Goal: Find specific page/section: Find specific page/section

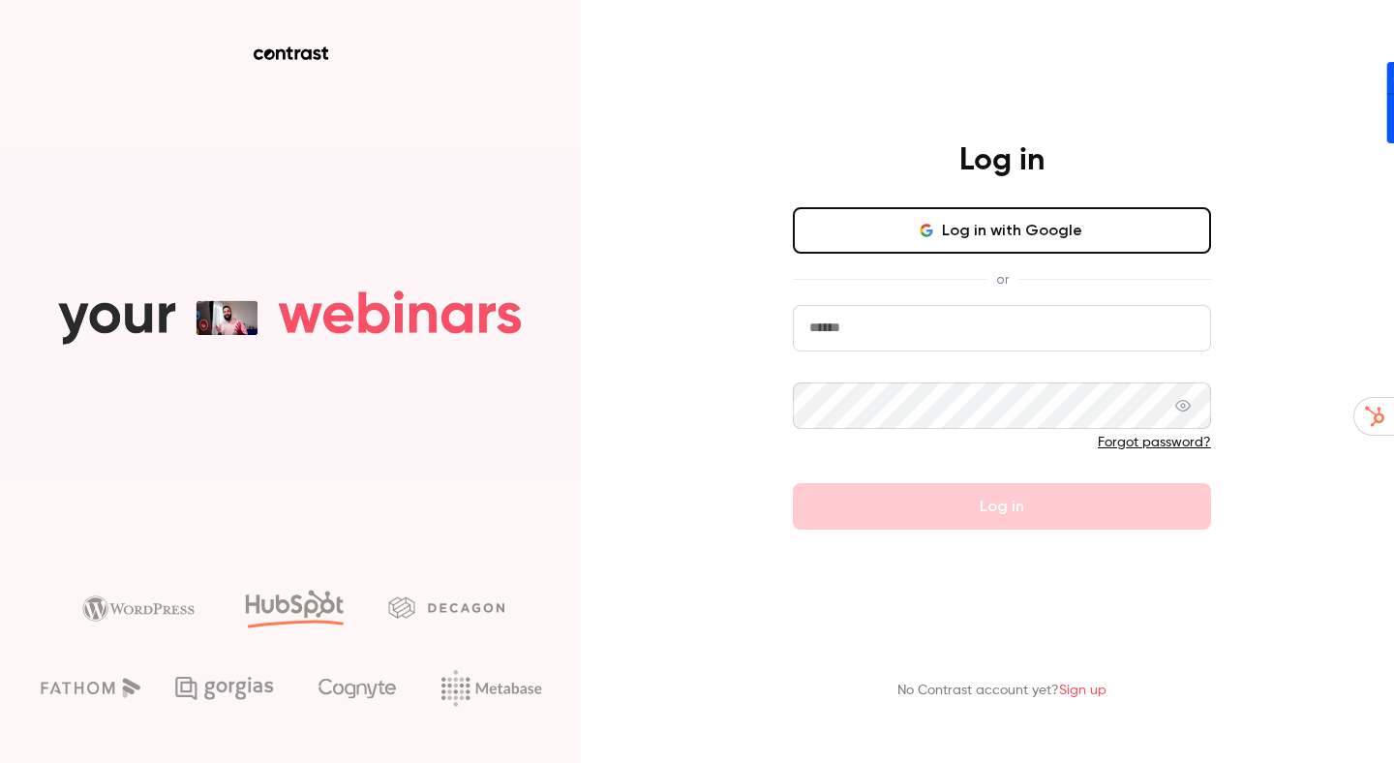
type input "**********"
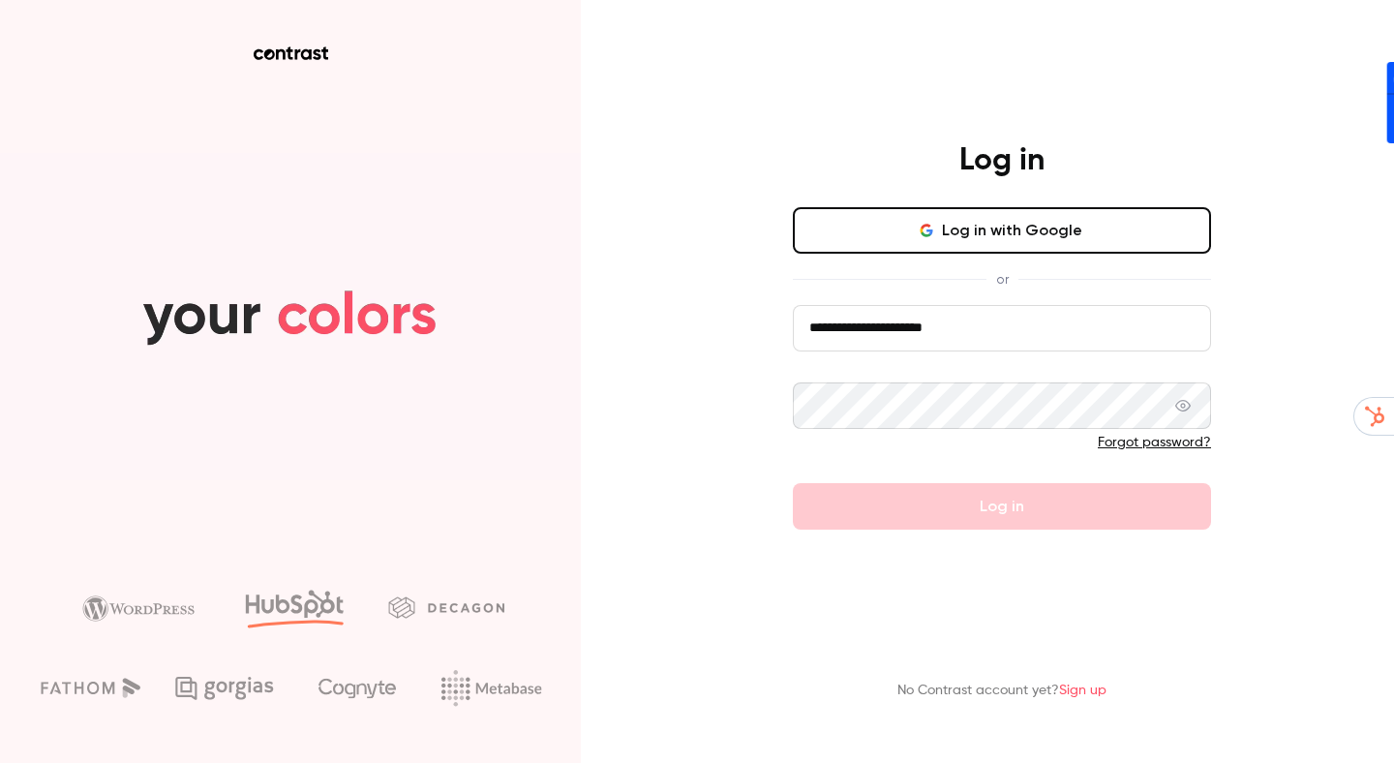
click at [920, 446] on div "Forgot password?" at bounding box center [1002, 442] width 418 height 19
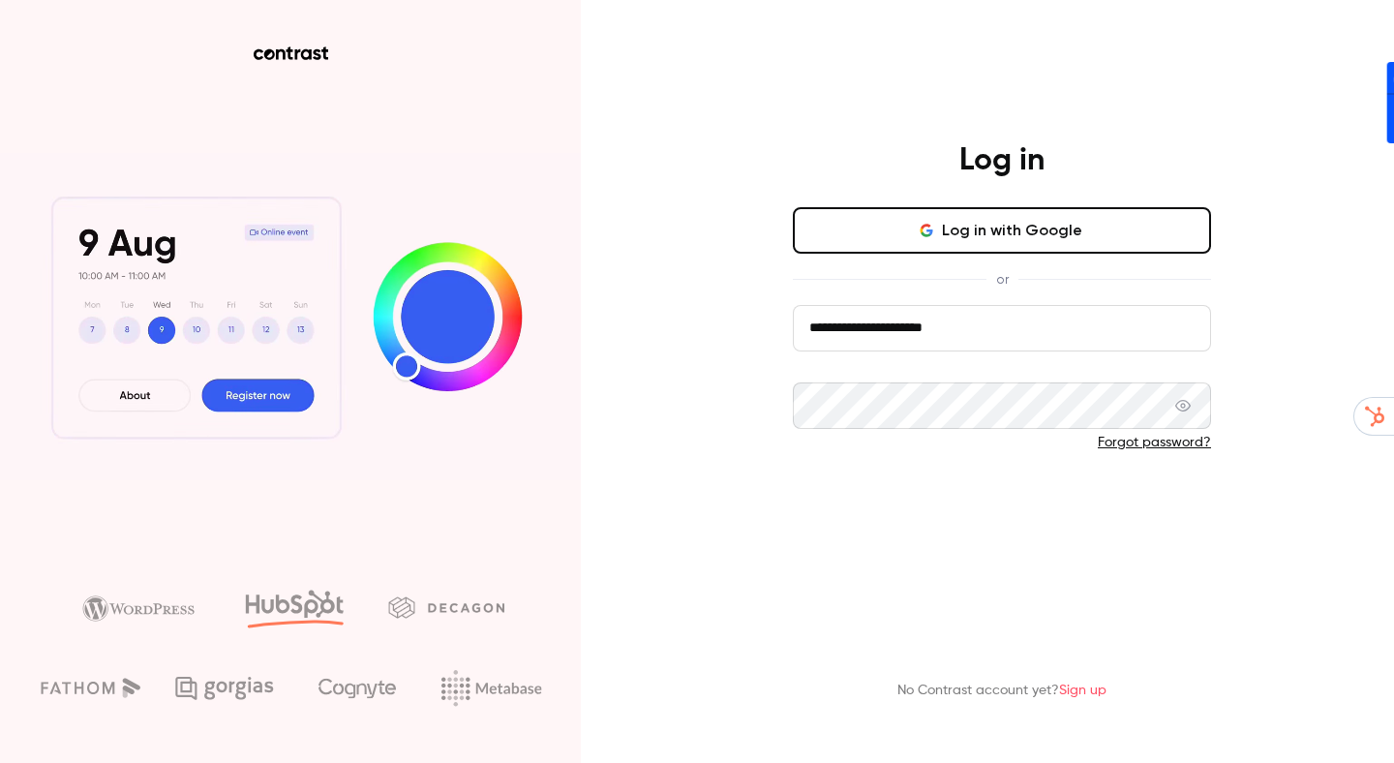
click at [1001, 512] on button "Log in" at bounding box center [1002, 506] width 418 height 46
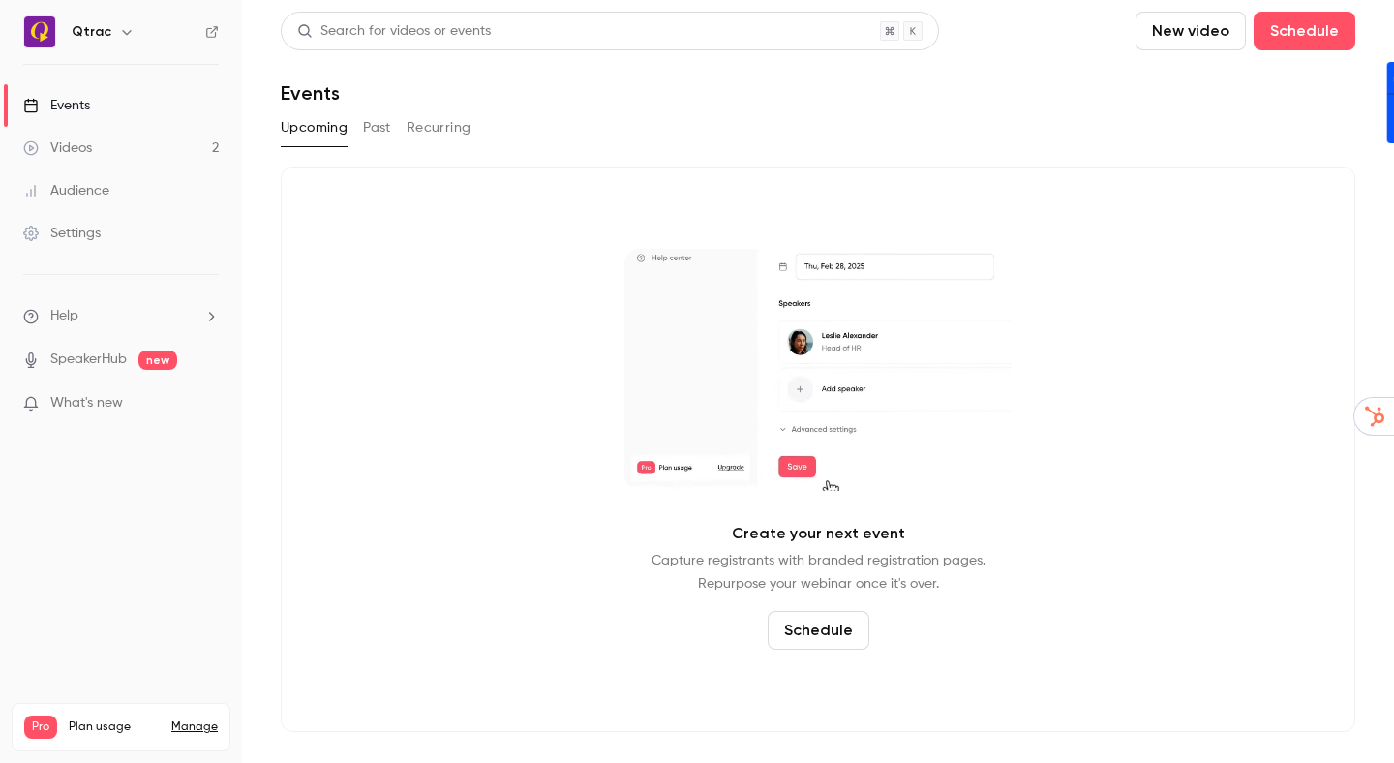
click at [77, 105] on div "Events" at bounding box center [56, 105] width 67 height 19
click at [386, 128] on button "Past" at bounding box center [377, 127] width 28 height 31
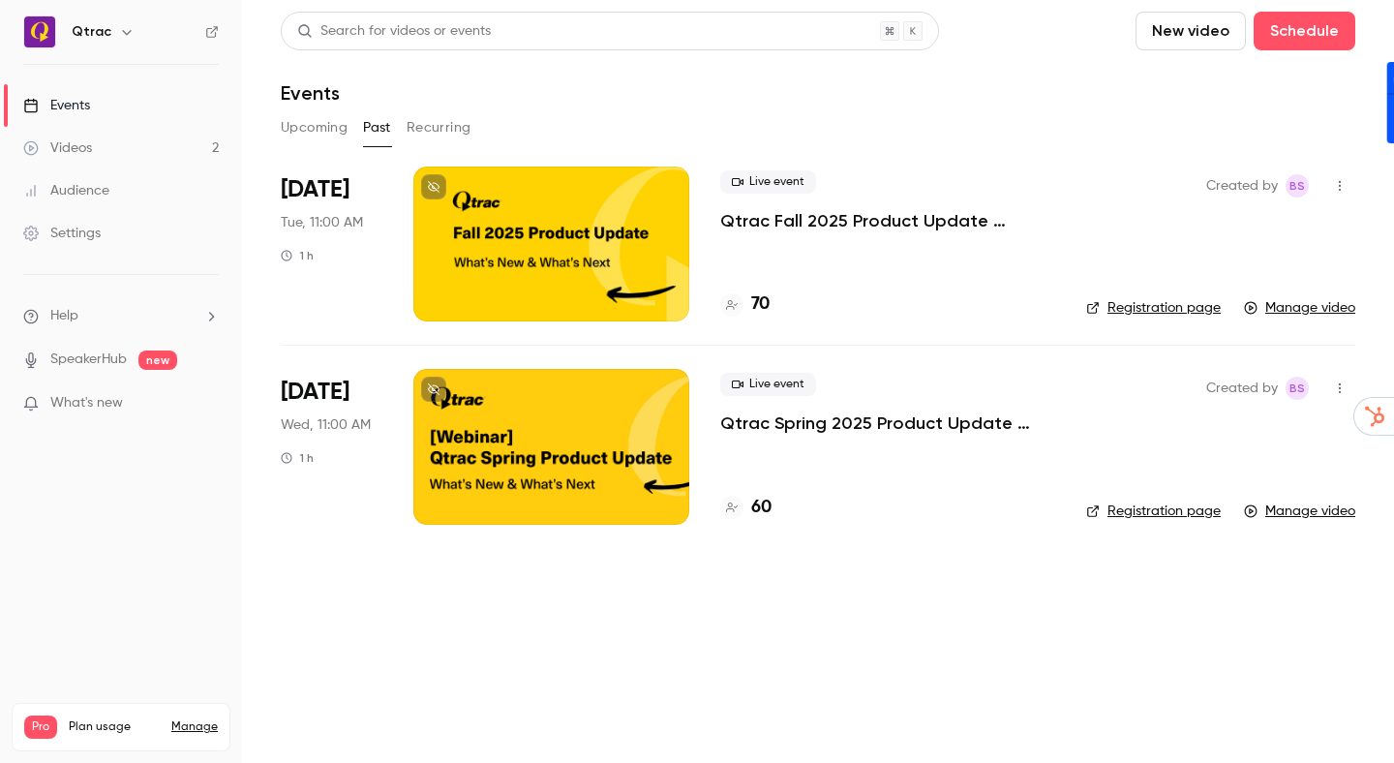
click at [1187, 100] on div "Events" at bounding box center [818, 92] width 1075 height 23
click at [1338, 185] on icon "button" at bounding box center [1339, 186] width 15 height 14
click at [989, 112] on div at bounding box center [697, 381] width 1394 height 763
